Goal: Information Seeking & Learning: Check status

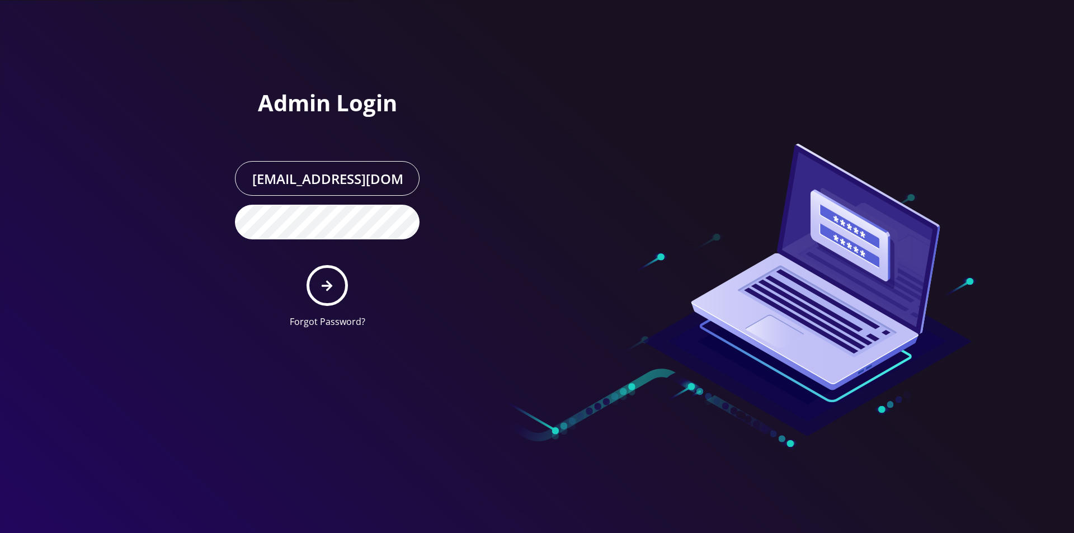
click at [358, 297] on form "[EMAIL_ADDRESS][DOMAIN_NAME] Forgot Password?" at bounding box center [327, 244] width 185 height 167
click at [313, 297] on button "submit" at bounding box center [327, 285] width 41 height 41
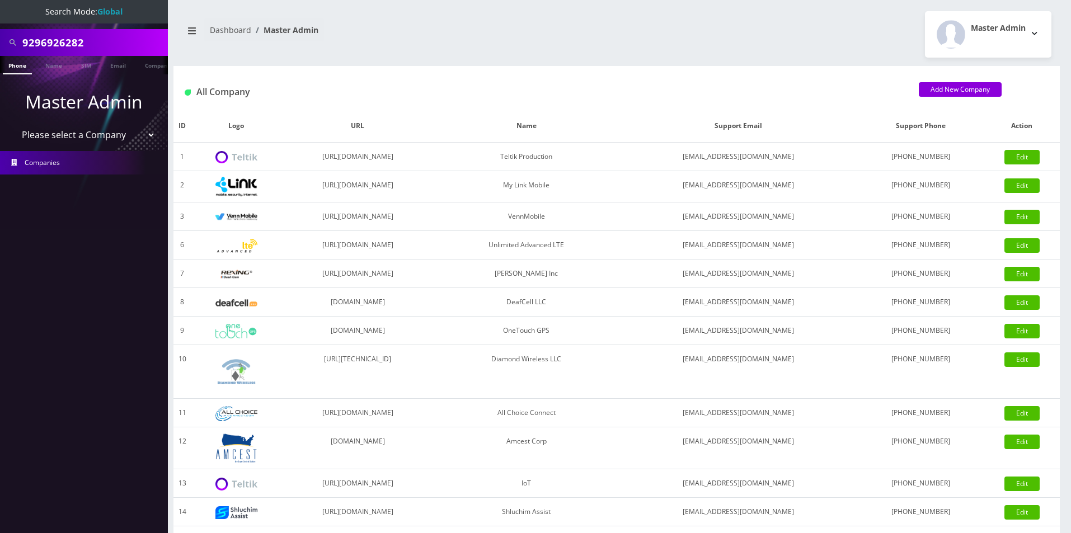
click at [58, 47] on input "9296926282" at bounding box center [93, 42] width 143 height 21
type input "mindich"
click at [150, 67] on link "Company" at bounding box center [157, 65] width 37 height 18
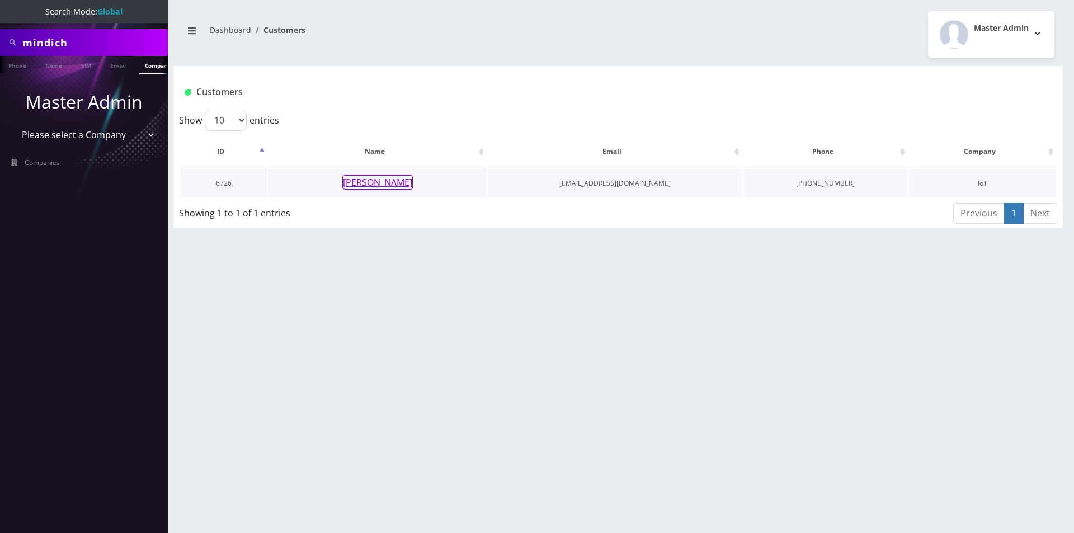
click at [383, 182] on button "[PERSON_NAME]" at bounding box center [377, 182] width 71 height 15
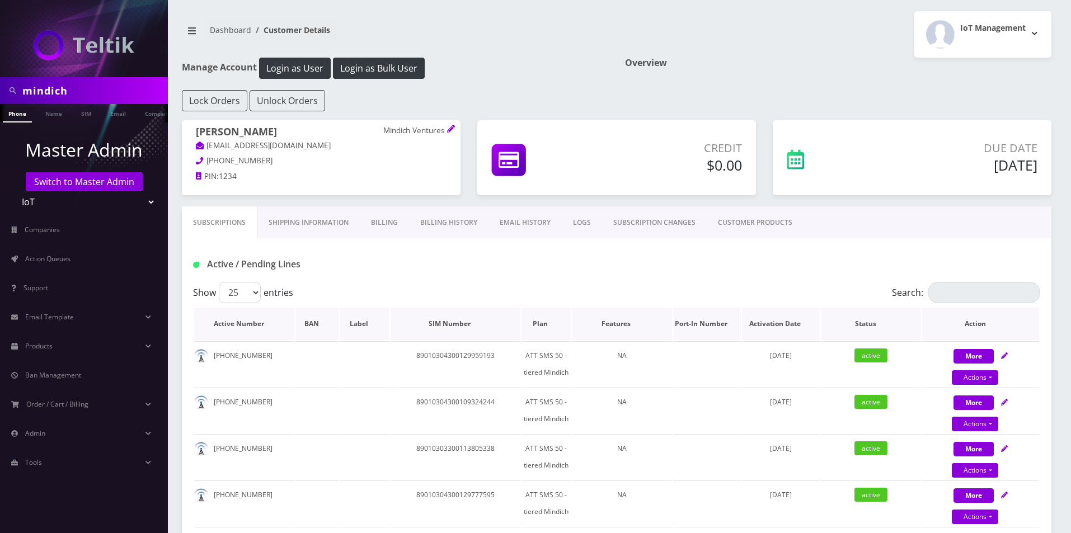
click at [547, 330] on th "Plan" at bounding box center [546, 324] width 49 height 32
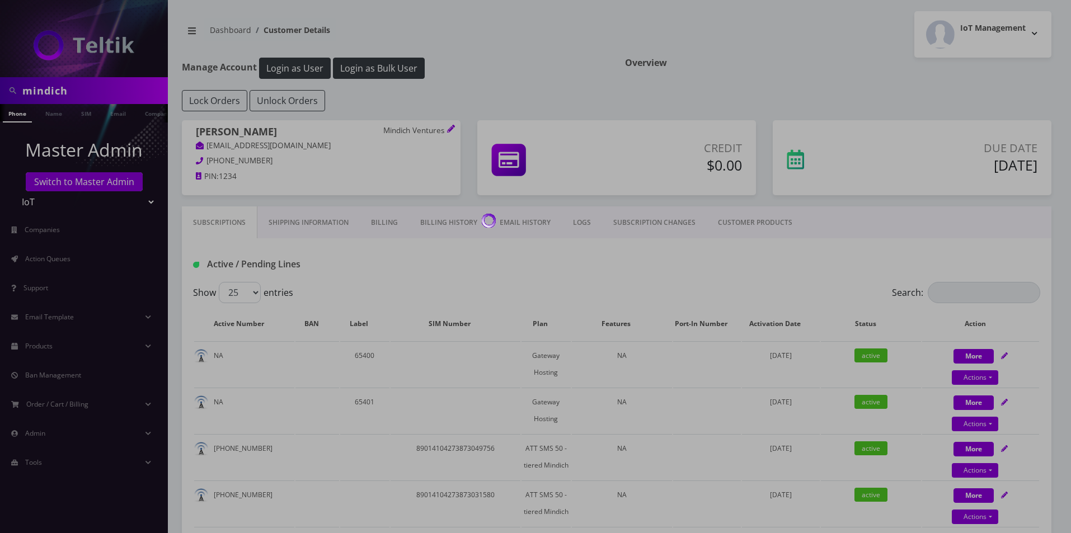
click at [547, 330] on div at bounding box center [535, 266] width 1071 height 533
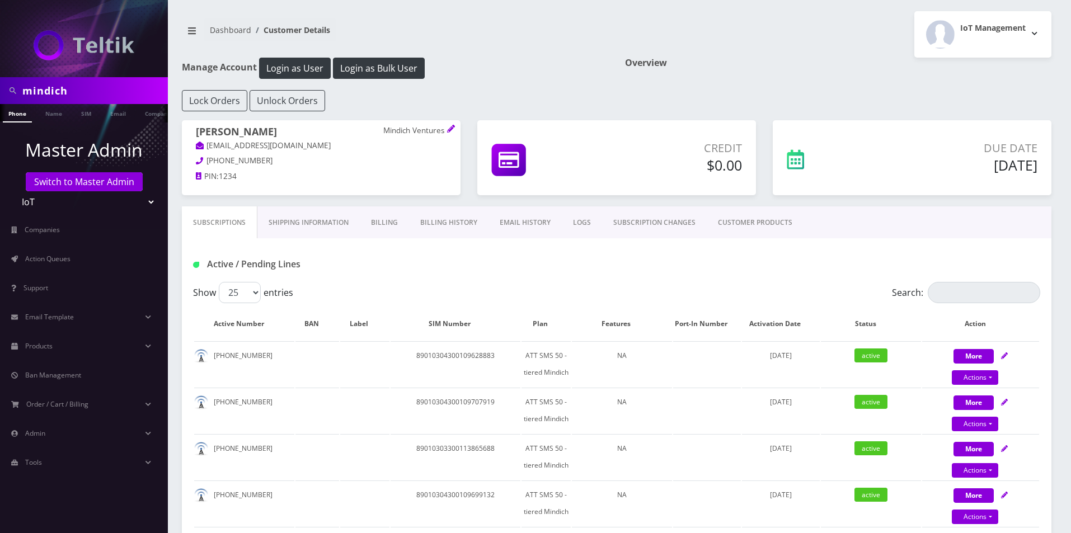
click at [547, 330] on th "Plan" at bounding box center [546, 324] width 49 height 32
